Goal: Task Accomplishment & Management: Manage account settings

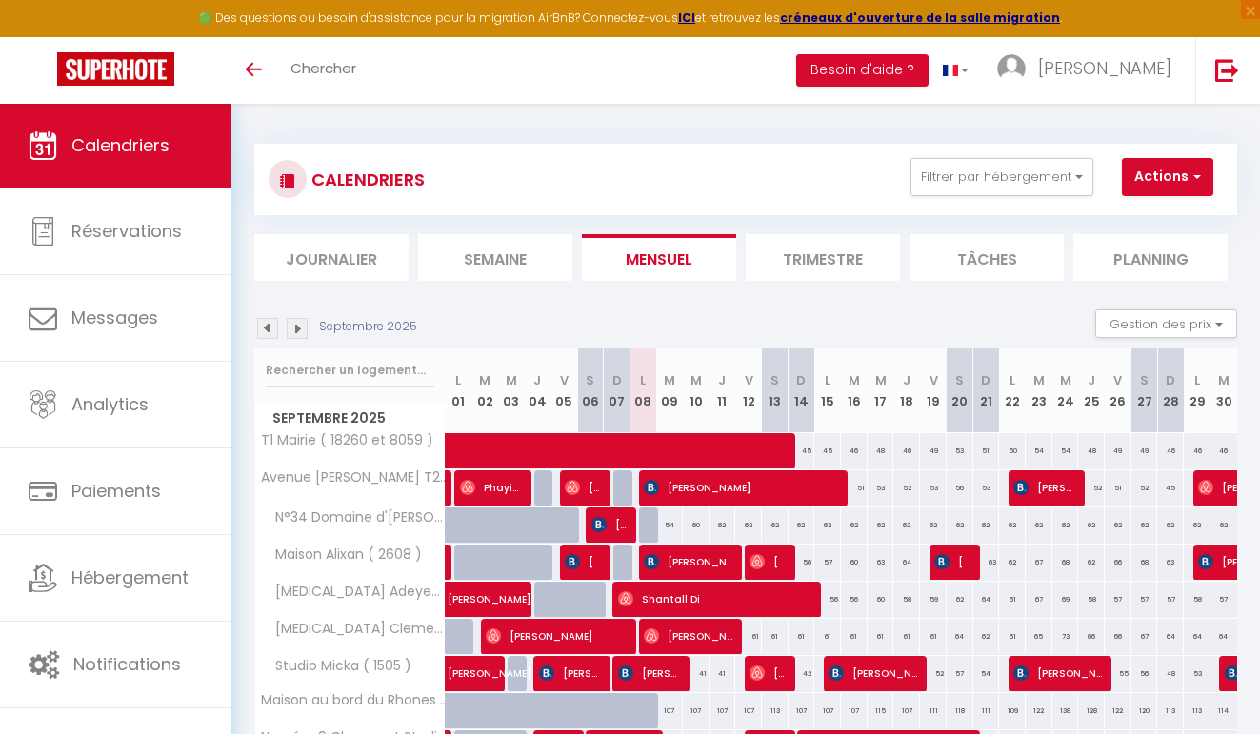
click at [269, 333] on img at bounding box center [267, 328] width 21 height 21
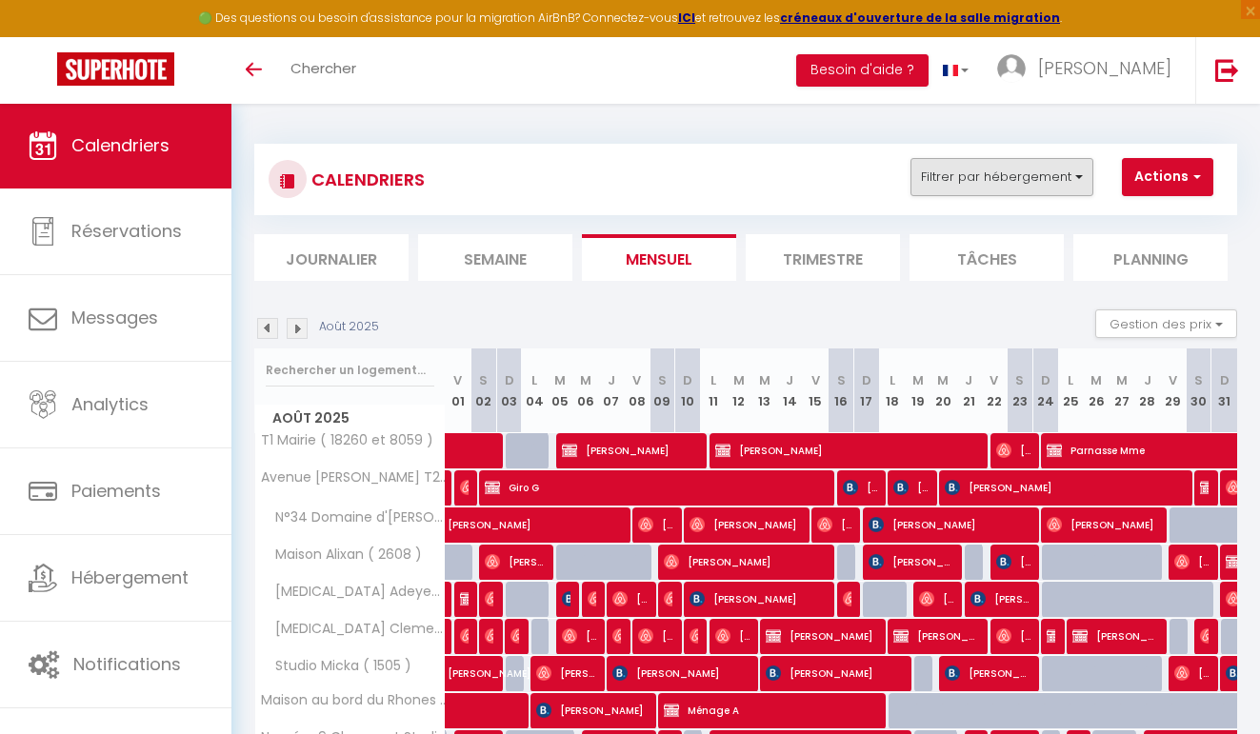
click at [984, 188] on button "Filtrer par hébergement" at bounding box center [1002, 177] width 183 height 38
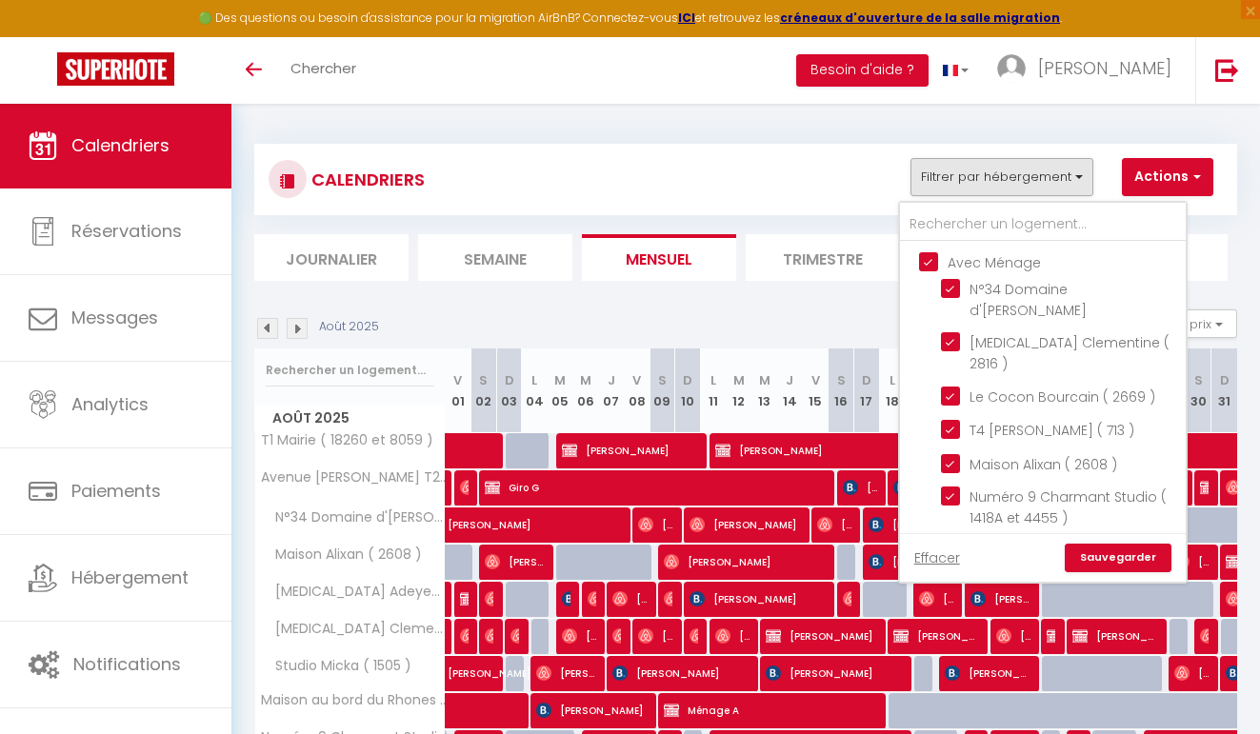
click at [958, 267] on input "Avec Ménage" at bounding box center [1062, 260] width 286 height 19
checkbox input "false"
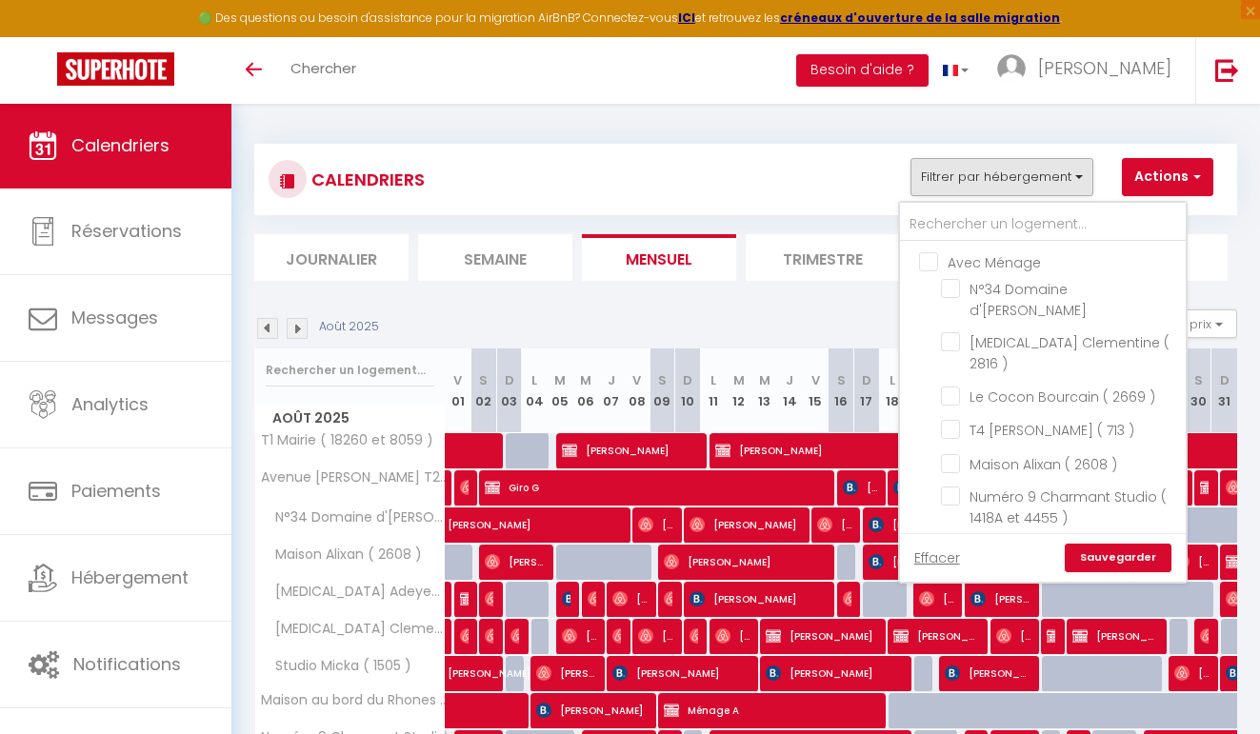
checkbox input "false"
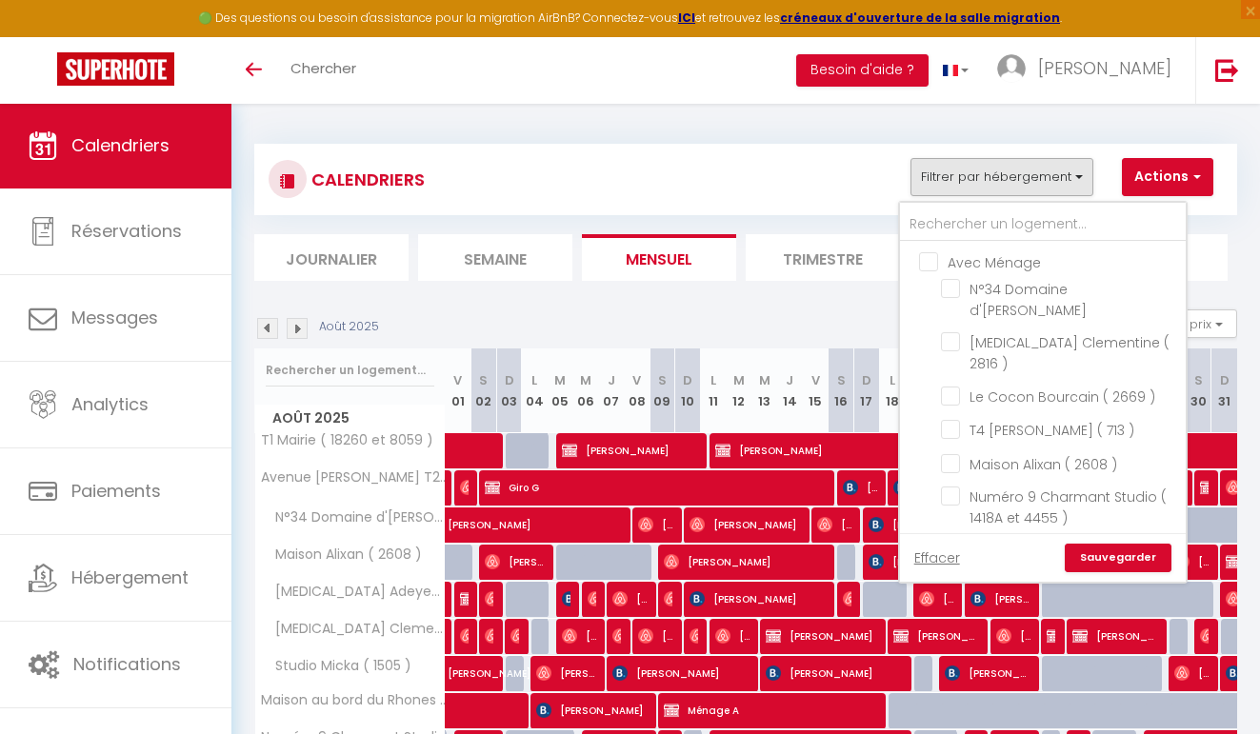
checkbox input "false"
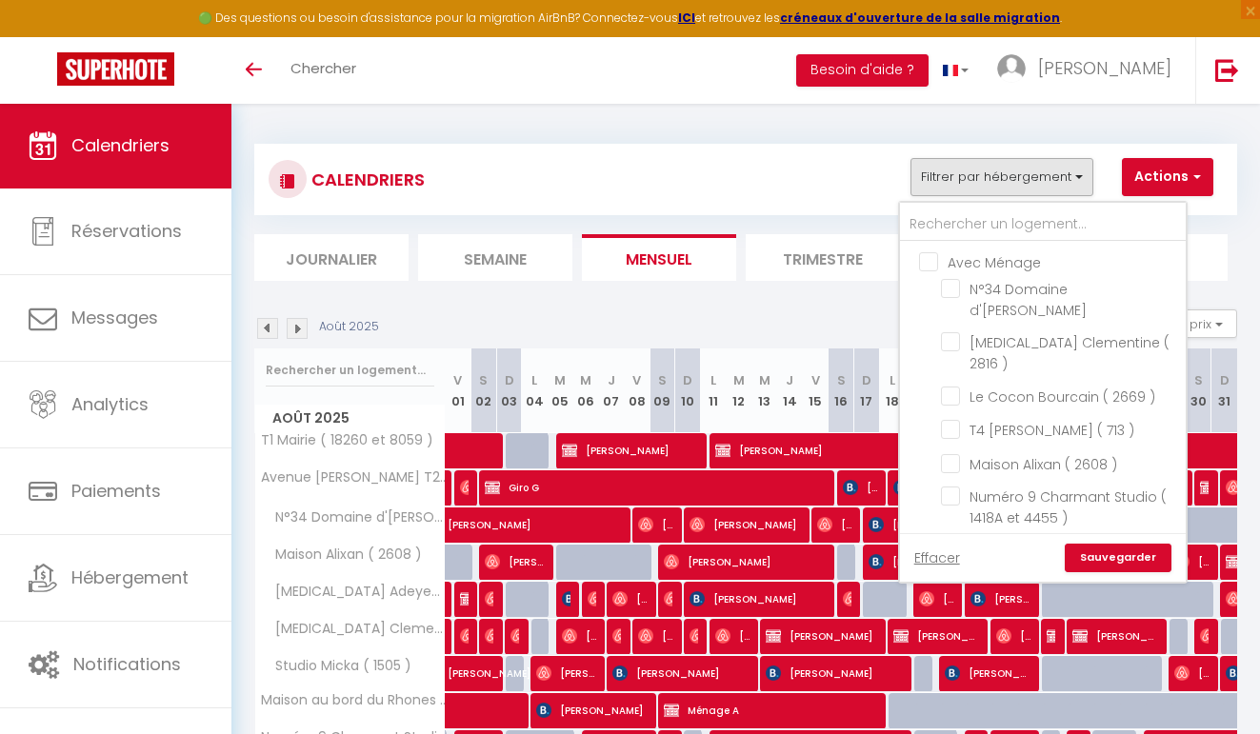
checkbox input "false"
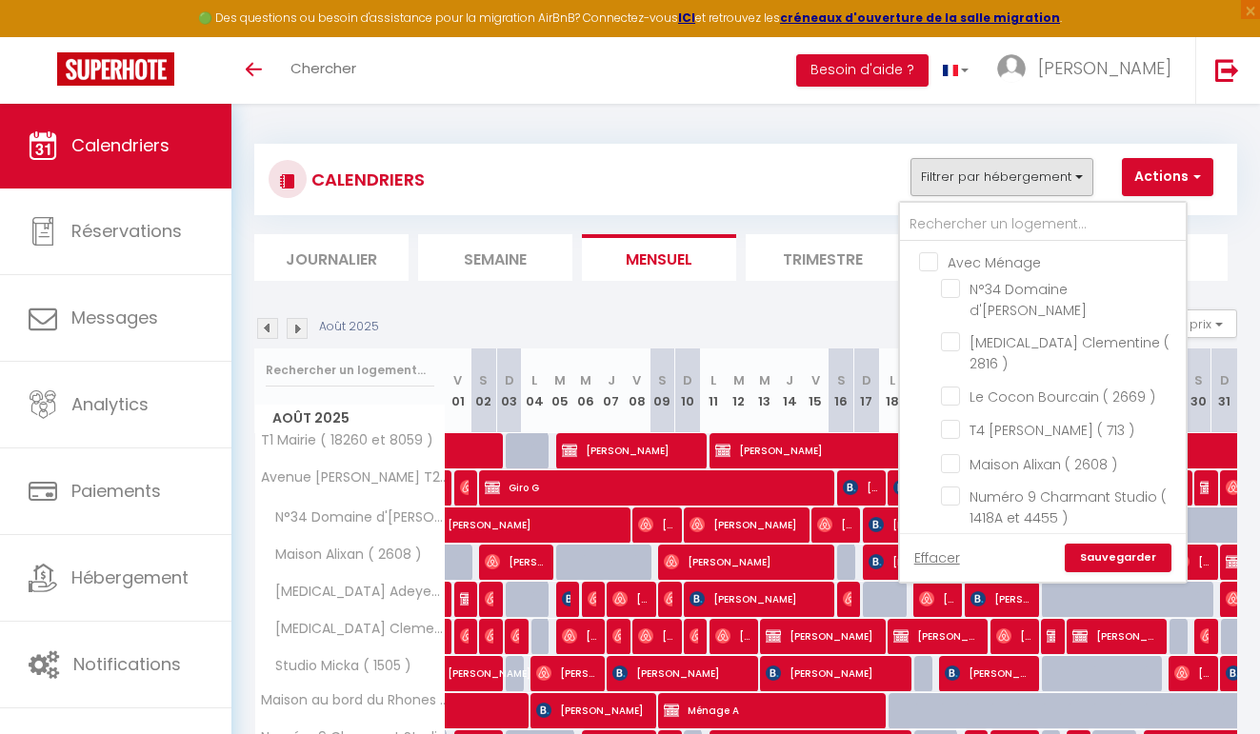
checkbox input "false"
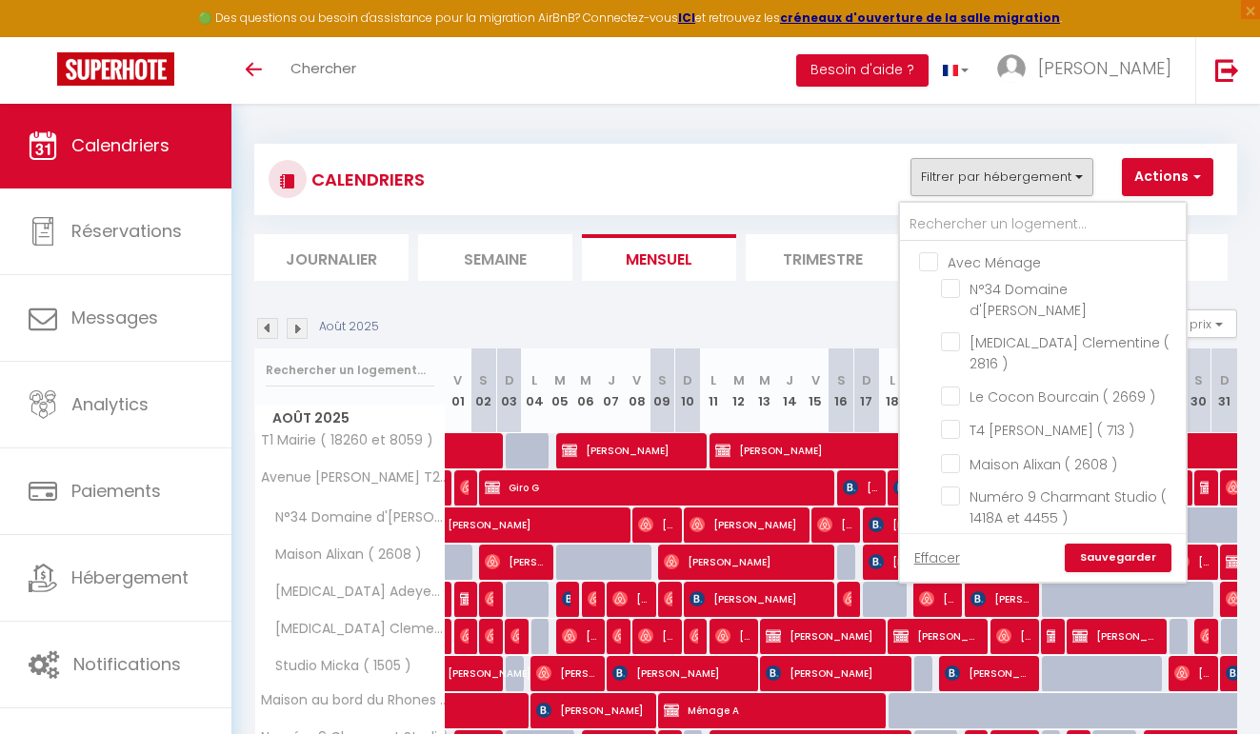
checkbox input "false"
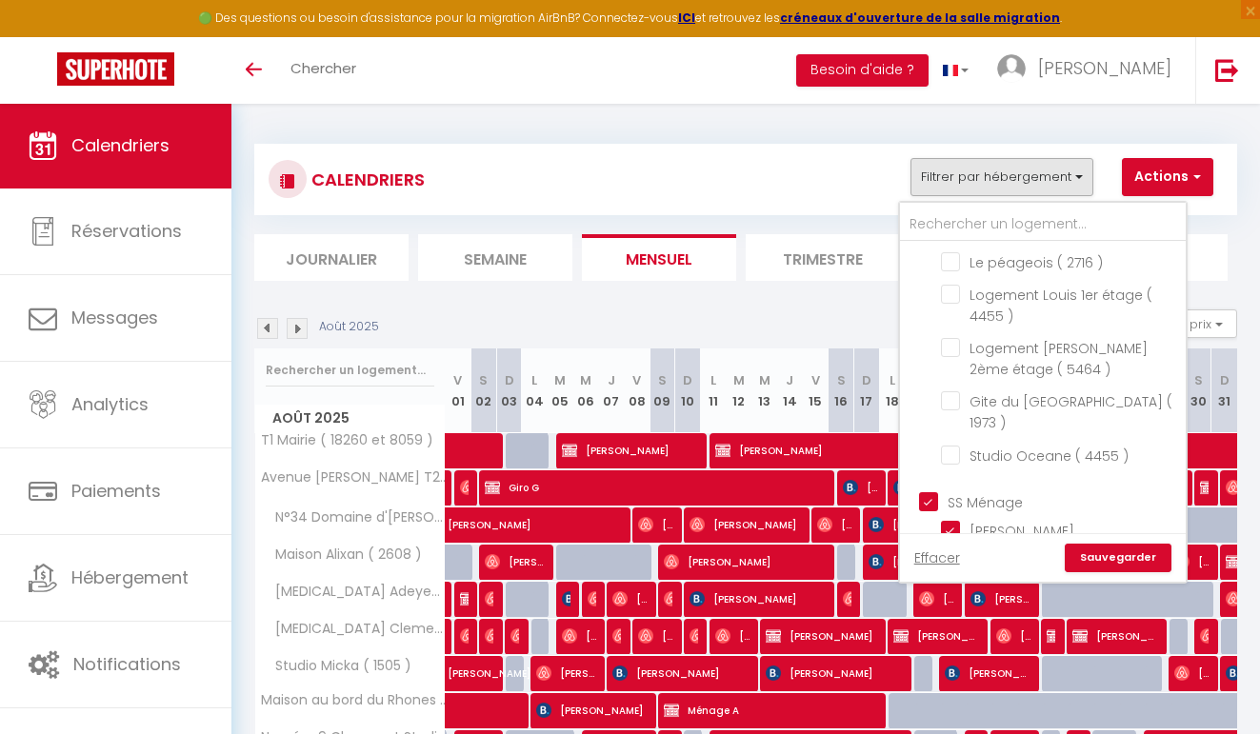
scroll to position [1035, 0]
click at [965, 493] on input "SS Ménage" at bounding box center [1062, 502] width 286 height 19
checkbox input "false"
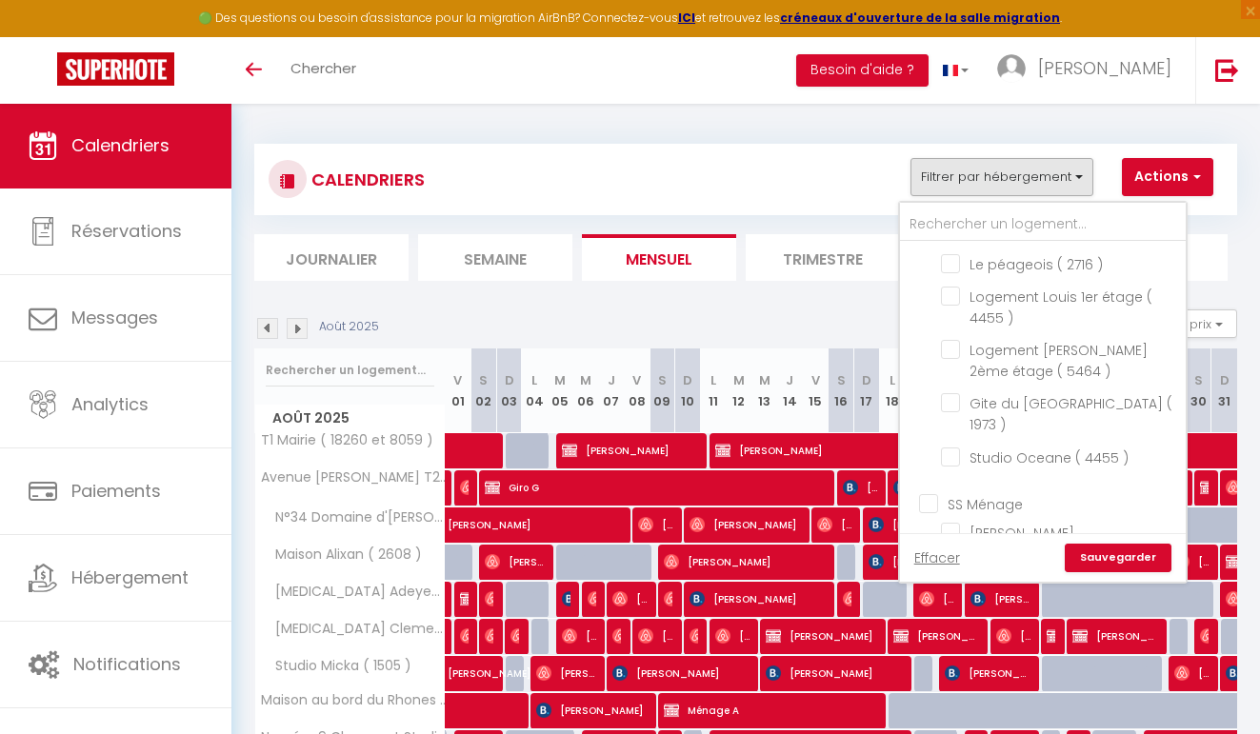
checkbox input "false"
click at [1015, 675] on input "Duplex [PERSON_NAME] ( 3105 )" at bounding box center [1060, 684] width 238 height 19
checkbox input "true"
click at [1124, 553] on link "Sauvegarder" at bounding box center [1118, 558] width 107 height 29
